Goal: Go to known website: Access a specific website the user already knows

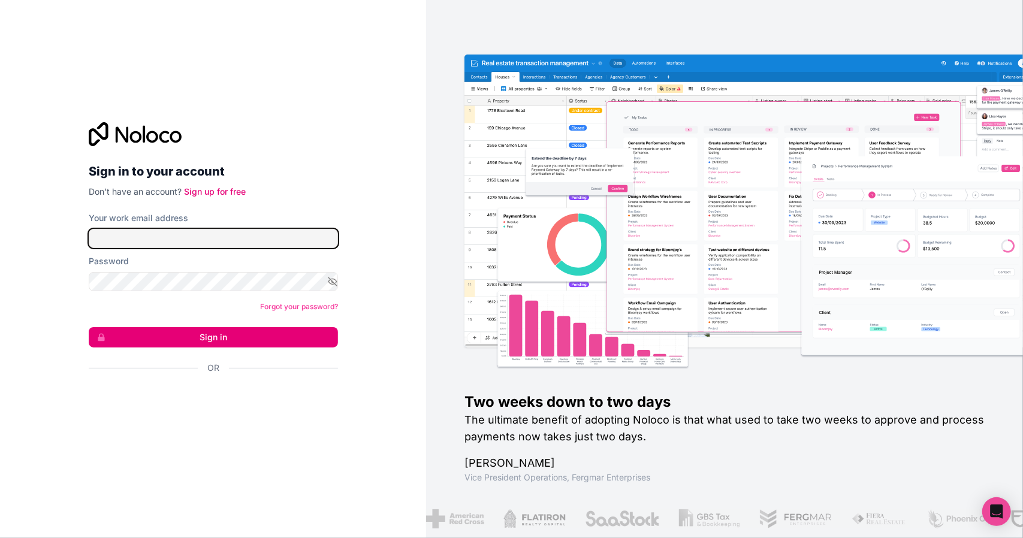
click at [164, 239] on input "Your work email address" at bounding box center [213, 238] width 249 height 19
type input "juan@nautom.com"
click at [205, 337] on button "Sign in" at bounding box center [213, 337] width 249 height 20
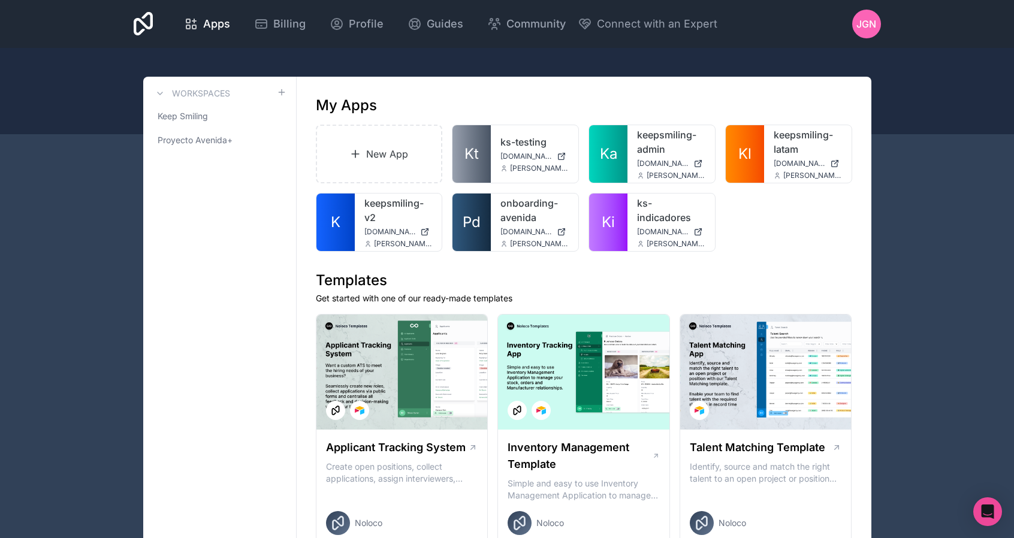
click at [637, 137] on link "keepsmiling-admin" at bounding box center [671, 142] width 68 height 29
